Goal: Use online tool/utility: Utilize a website feature to perform a specific function

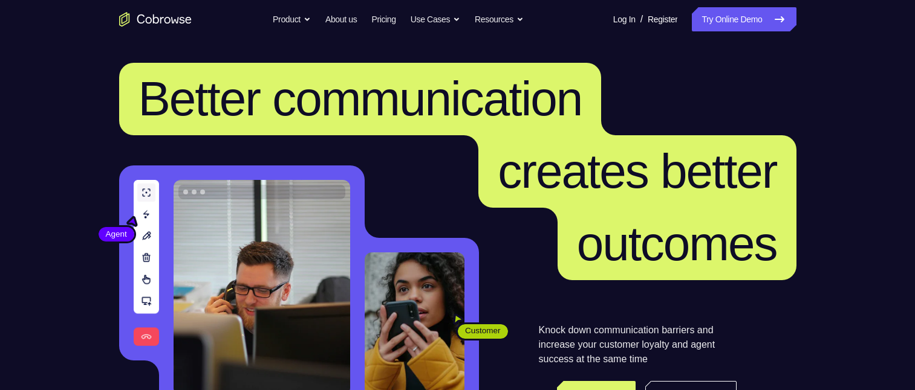
scroll to position [181, 0]
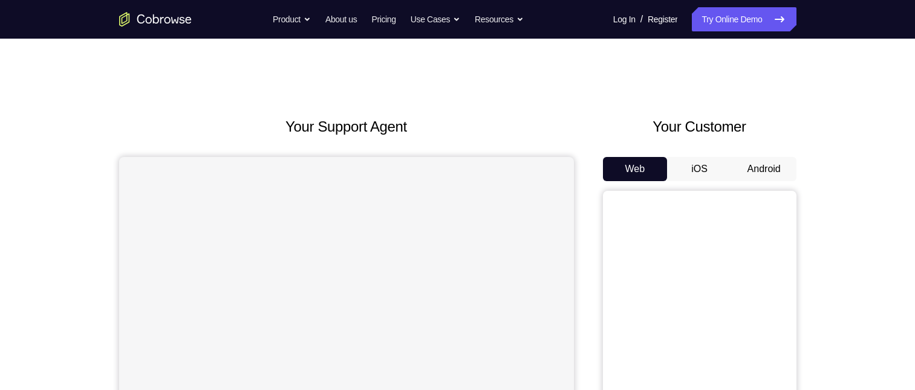
click at [764, 171] on button "Android" at bounding box center [763, 169] width 65 height 24
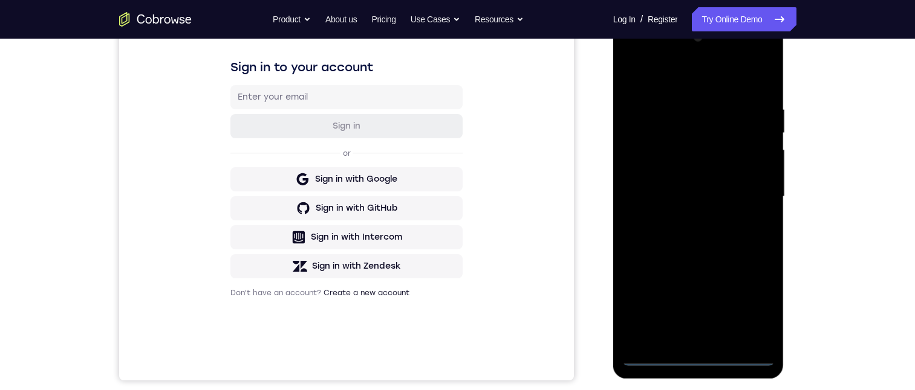
click at [701, 356] on div at bounding box center [698, 197] width 152 height 338
click at [747, 317] on div at bounding box center [698, 197] width 152 height 338
click at [662, 82] on div at bounding box center [698, 197] width 152 height 338
click at [747, 193] on div at bounding box center [698, 197] width 152 height 338
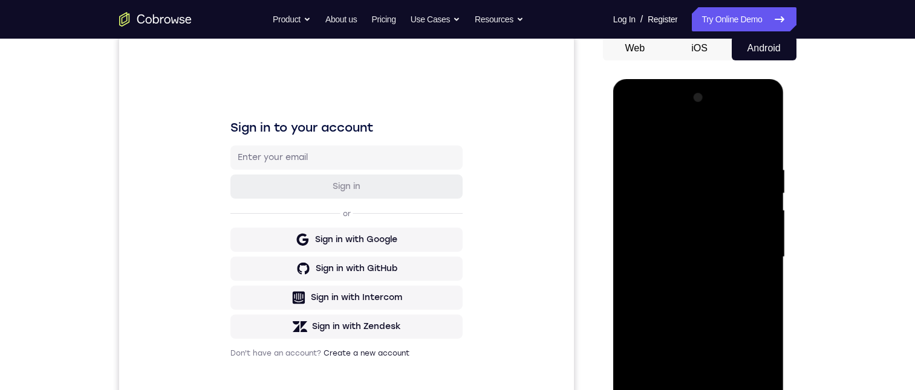
scroll to position [242, 0]
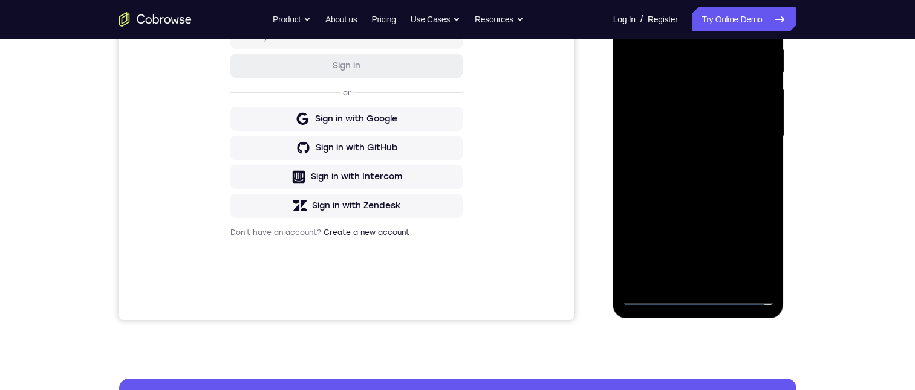
click at [682, 280] on div at bounding box center [698, 136] width 152 height 338
click at [677, 128] on div at bounding box center [698, 136] width 152 height 338
click at [681, 88] on div at bounding box center [698, 136] width 152 height 338
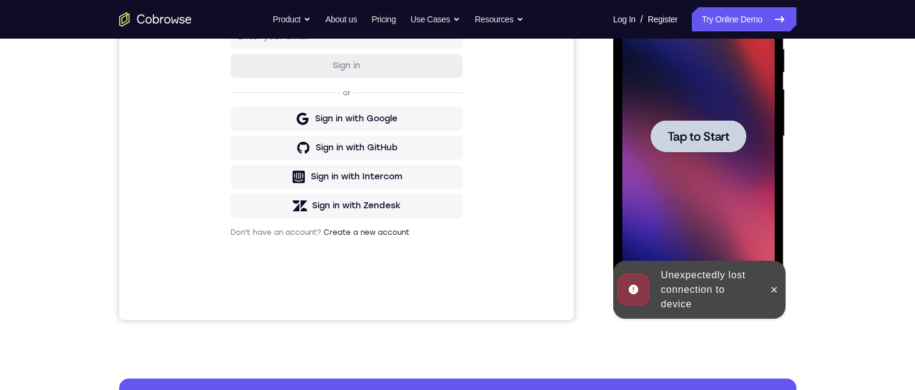
click at [697, 131] on span "Tap to Start" at bounding box center [698, 137] width 62 height 12
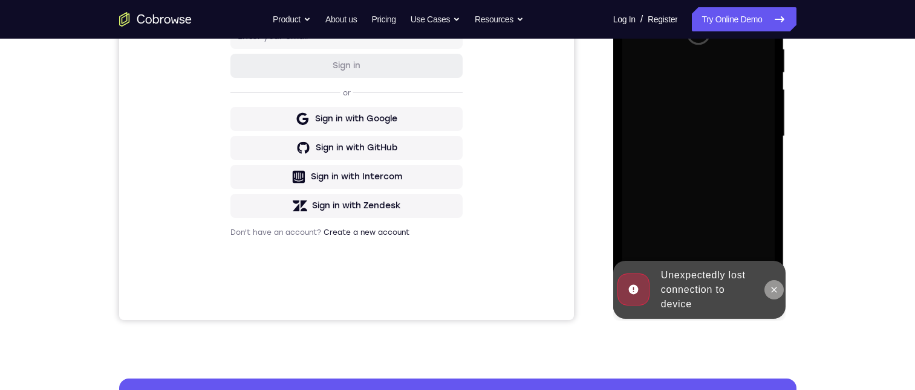
click at [774, 292] on icon at bounding box center [774, 290] width 10 height 10
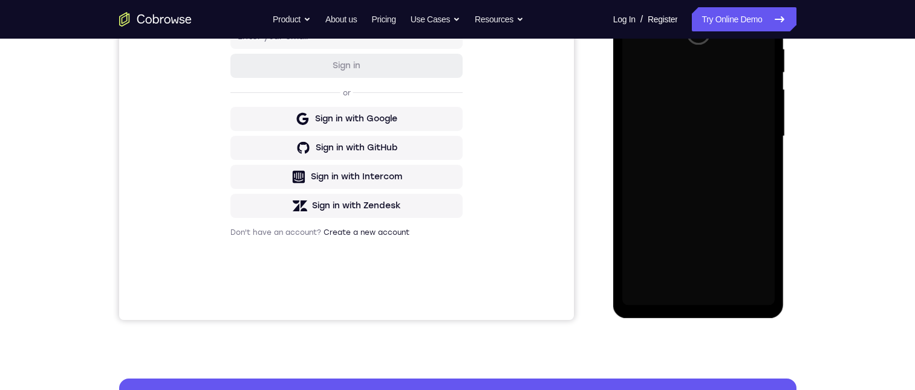
scroll to position [181, 0]
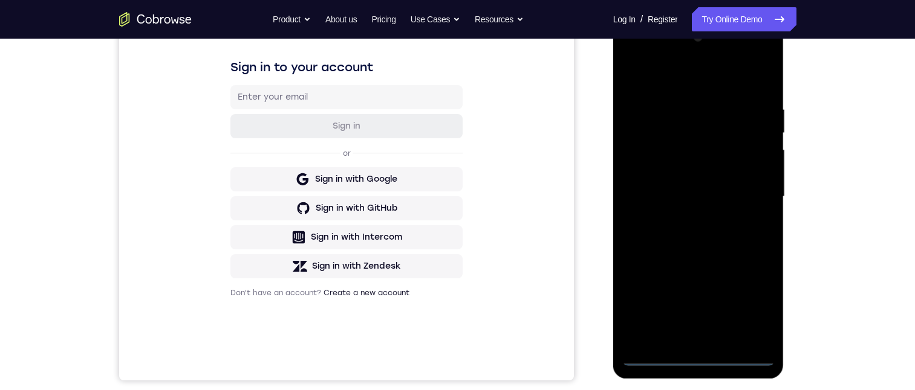
click at [700, 357] on div at bounding box center [698, 197] width 152 height 338
click at [748, 311] on div at bounding box center [698, 197] width 152 height 338
click at [670, 85] on div at bounding box center [698, 197] width 152 height 338
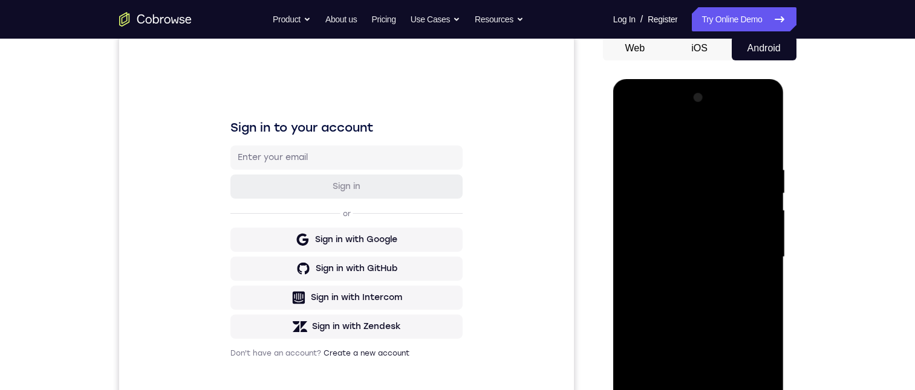
click at [745, 254] on div at bounding box center [698, 257] width 152 height 338
click at [683, 277] on div at bounding box center [698, 257] width 152 height 338
click at [696, 255] on div at bounding box center [698, 257] width 152 height 338
click at [682, 231] on div at bounding box center [698, 257] width 152 height 338
click at [714, 255] on div at bounding box center [698, 257] width 152 height 338
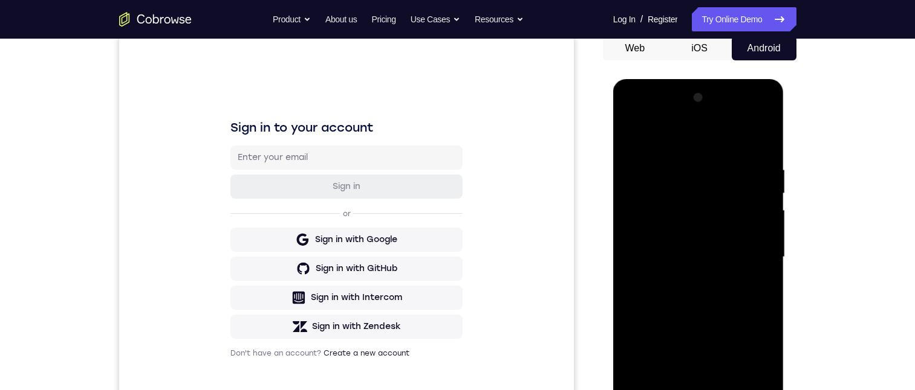
click at [713, 296] on div at bounding box center [698, 257] width 152 height 338
click at [713, 299] on div at bounding box center [698, 257] width 152 height 338
click at [701, 292] on div at bounding box center [698, 257] width 152 height 338
click at [759, 275] on div at bounding box center [698, 257] width 152 height 338
click at [759, 234] on div at bounding box center [698, 257] width 152 height 338
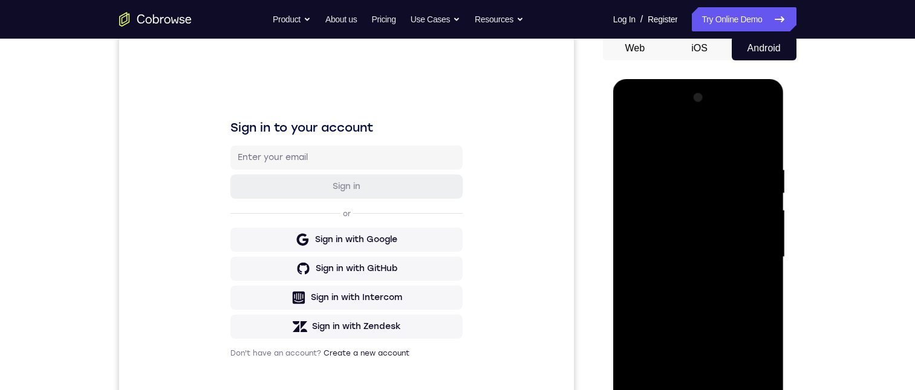
click at [759, 234] on div at bounding box center [698, 257] width 152 height 338
click at [647, 236] on div at bounding box center [698, 257] width 152 height 338
click at [756, 236] on div at bounding box center [698, 257] width 152 height 338
click at [754, 233] on div at bounding box center [698, 257] width 152 height 338
click at [754, 232] on div at bounding box center [698, 257] width 152 height 338
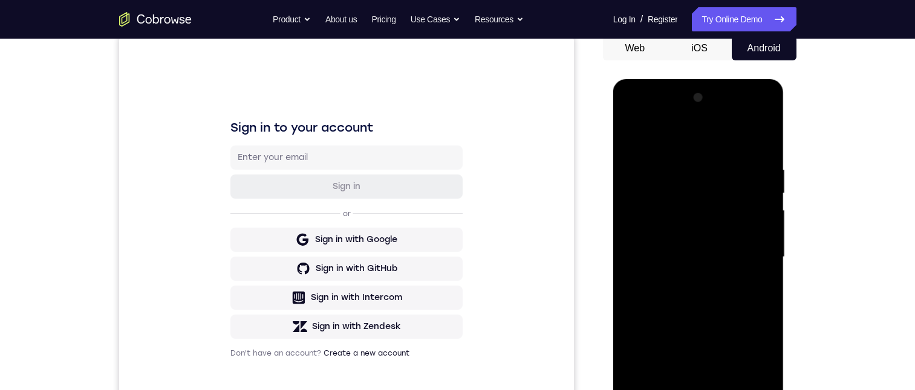
click at [756, 233] on div at bounding box center [698, 257] width 152 height 338
click at [741, 253] on div at bounding box center [698, 257] width 152 height 338
click at [722, 292] on div at bounding box center [698, 257] width 152 height 338
click at [696, 288] on div at bounding box center [698, 257] width 152 height 338
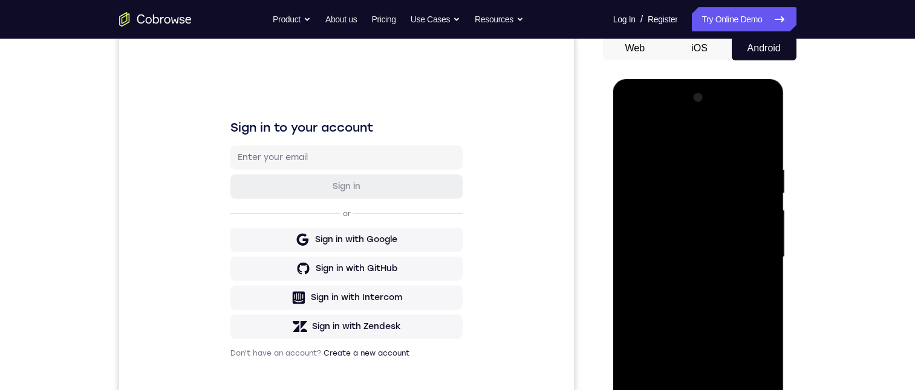
scroll to position [181, 0]
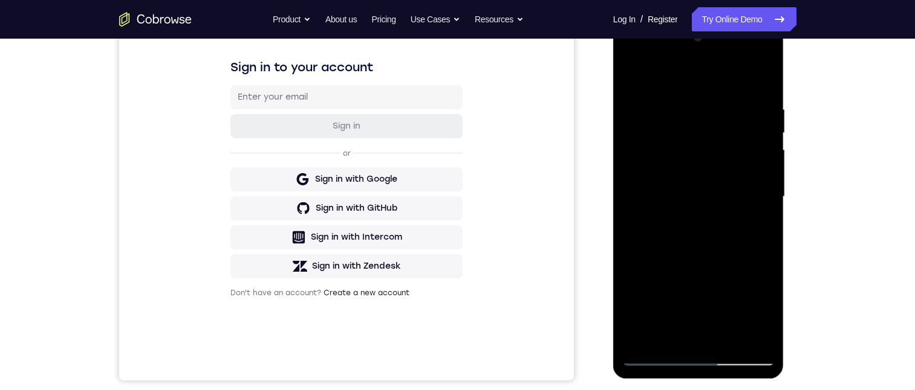
click at [687, 244] on div at bounding box center [698, 197] width 152 height 338
drag, startPoint x: 693, startPoint y: 263, endPoint x: 696, endPoint y: 214, distance: 49.1
click at [705, 211] on div at bounding box center [698, 197] width 152 height 338
click at [633, 296] on div at bounding box center [698, 197] width 152 height 338
click at [729, 338] on div at bounding box center [698, 197] width 152 height 338
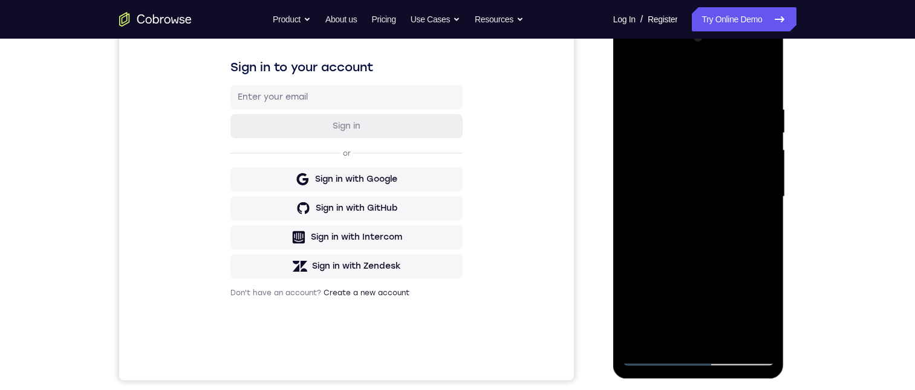
click at [696, 259] on div at bounding box center [698, 197] width 152 height 338
click at [665, 165] on div at bounding box center [698, 197] width 152 height 338
click at [755, 227] on div at bounding box center [698, 197] width 152 height 338
click at [629, 78] on div at bounding box center [698, 197] width 152 height 338
click at [638, 75] on div at bounding box center [698, 197] width 152 height 338
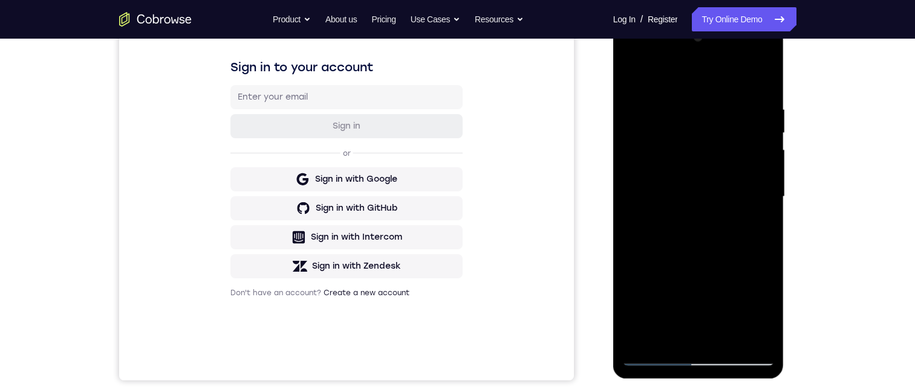
drag, startPoint x: 682, startPoint y: 236, endPoint x: 706, endPoint y: 143, distance: 95.4
click at [706, 143] on div at bounding box center [698, 197] width 152 height 338
drag, startPoint x: 698, startPoint y: 161, endPoint x: 694, endPoint y: 268, distance: 106.4
click at [694, 268] on div at bounding box center [698, 197] width 152 height 338
click at [716, 105] on div at bounding box center [698, 197] width 152 height 338
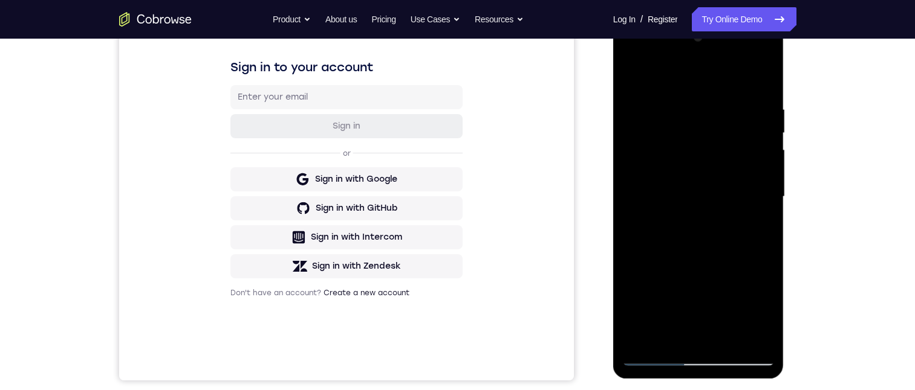
click at [755, 205] on div at bounding box center [698, 197] width 152 height 338
click at [757, 239] on div at bounding box center [698, 197] width 152 height 338
click at [759, 229] on div at bounding box center [698, 197] width 152 height 338
click at [759, 228] on div at bounding box center [698, 197] width 152 height 338
drag, startPoint x: 759, startPoint y: 229, endPoint x: 1401, endPoint y: 270, distance: 643.8
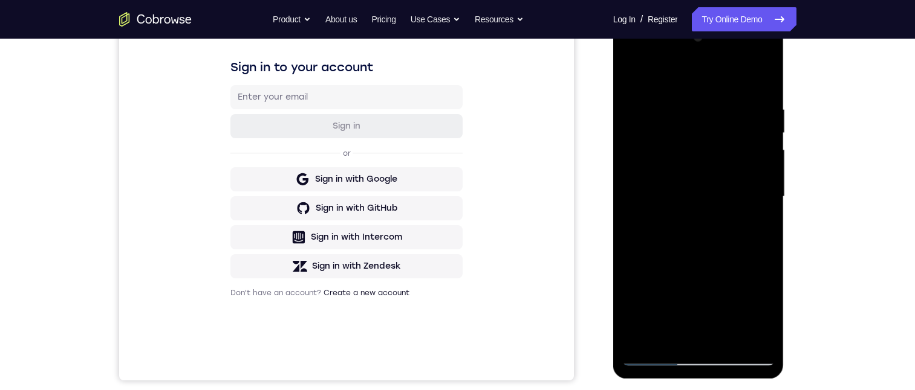
click at [759, 228] on div at bounding box center [698, 197] width 152 height 338
click at [755, 80] on div at bounding box center [698, 197] width 152 height 338
drag, startPoint x: 751, startPoint y: 103, endPoint x: 698, endPoint y: 95, distance: 53.8
click at [697, 95] on div at bounding box center [698, 197] width 152 height 338
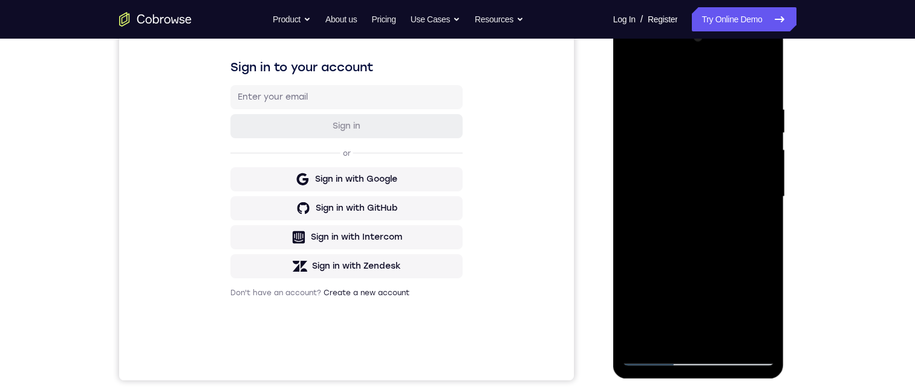
click at [746, 101] on div at bounding box center [698, 197] width 152 height 338
click at [759, 159] on div at bounding box center [698, 197] width 152 height 338
click at [754, 191] on div at bounding box center [698, 197] width 152 height 338
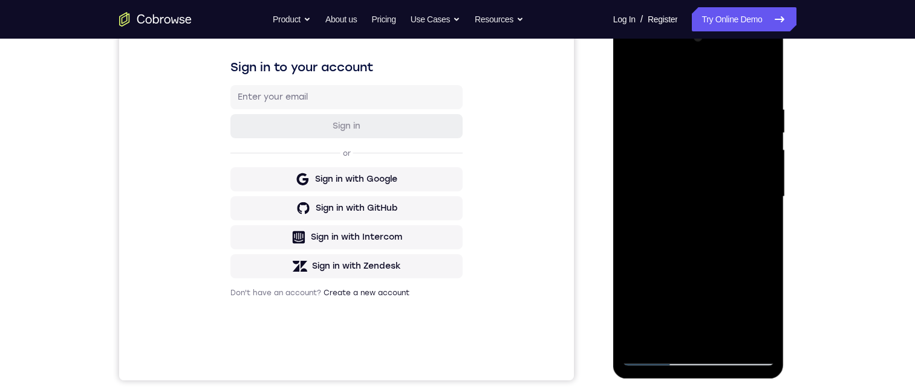
click at [754, 192] on div at bounding box center [698, 197] width 152 height 338
